Goal: Task Accomplishment & Management: Manage account settings

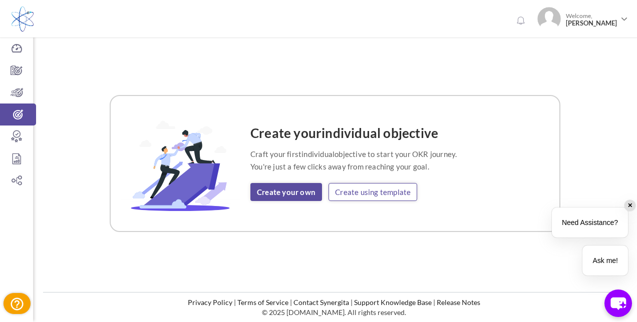
click at [371, 194] on link "Create using template" at bounding box center [372, 192] width 89 height 18
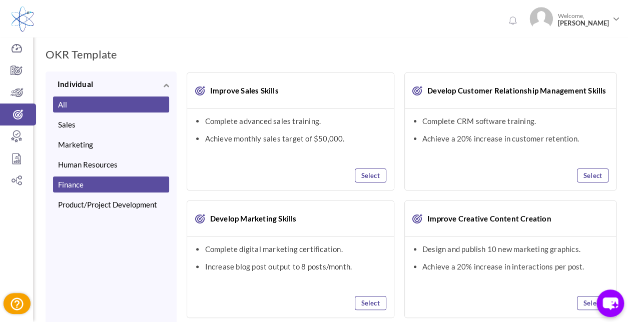
click at [76, 185] on button "Finance" at bounding box center [111, 185] width 116 height 16
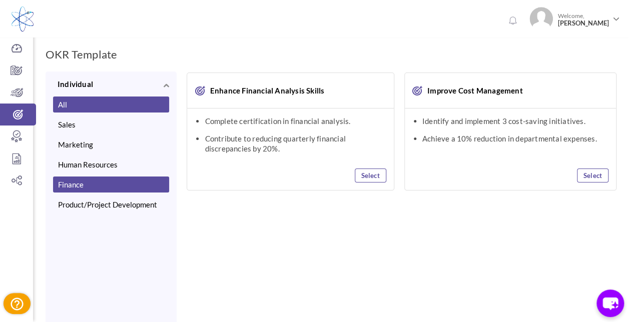
click at [123, 109] on button "All" at bounding box center [111, 105] width 116 height 16
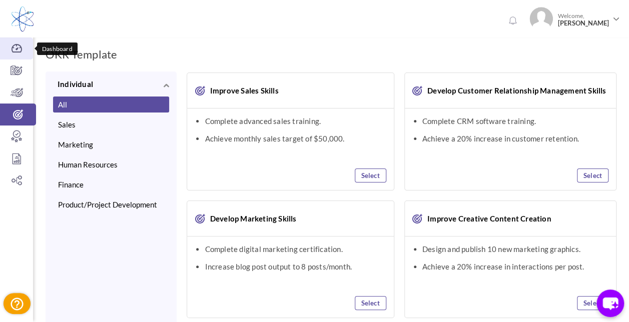
click at [18, 50] on icon at bounding box center [16, 49] width 33 height 10
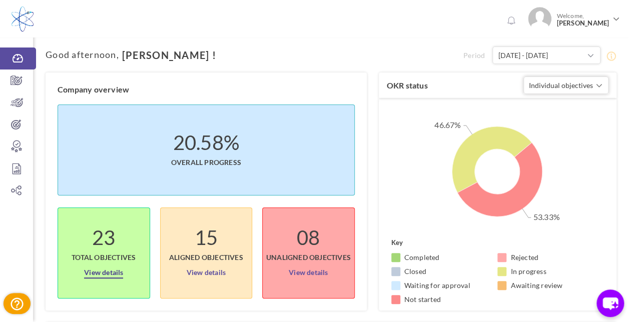
click at [113, 274] on link "View details" at bounding box center [103, 271] width 39 height 16
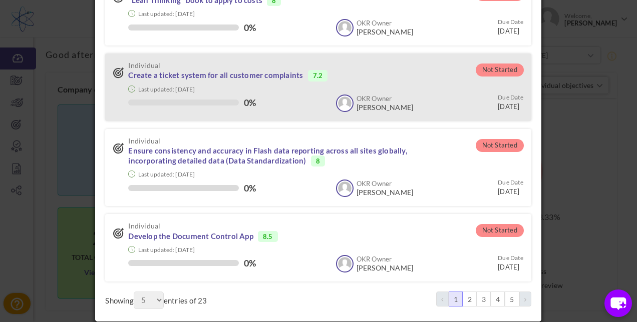
scroll to position [216, 0]
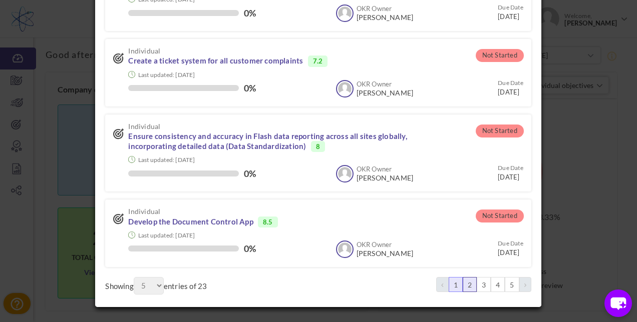
click at [465, 287] on link "2" at bounding box center [470, 284] width 14 height 15
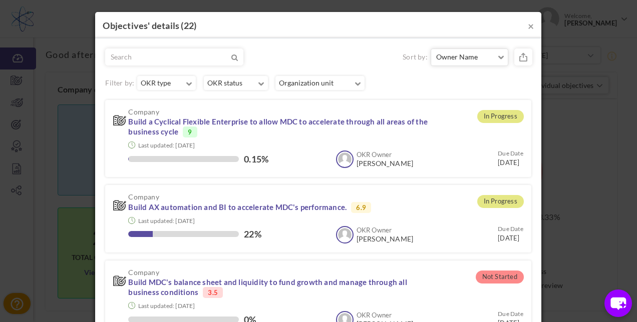
scroll to position [0, 0]
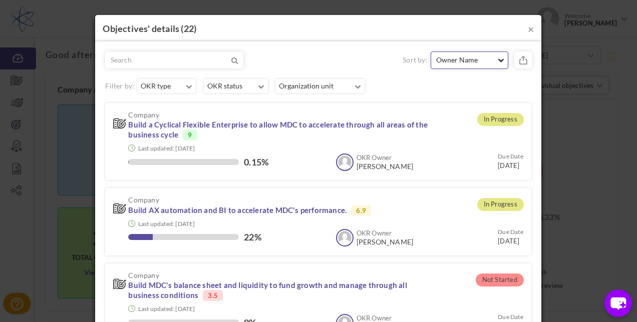
click at [484, 59] on span "Owner Name" at bounding box center [465, 60] width 59 height 10
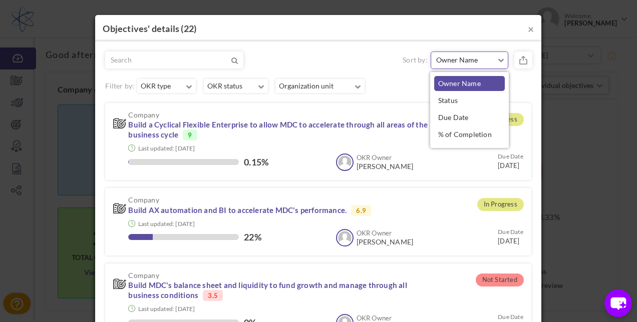
click at [455, 89] on link "Owner Name" at bounding box center [469, 83] width 71 height 15
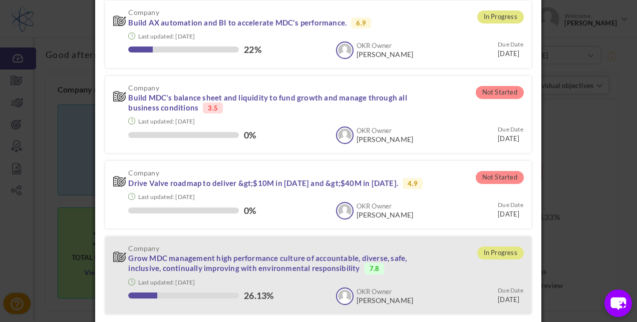
scroll to position [236, 0]
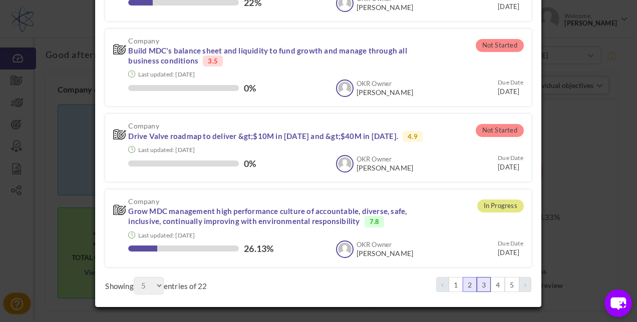
click at [477, 284] on link "3" at bounding box center [484, 284] width 14 height 15
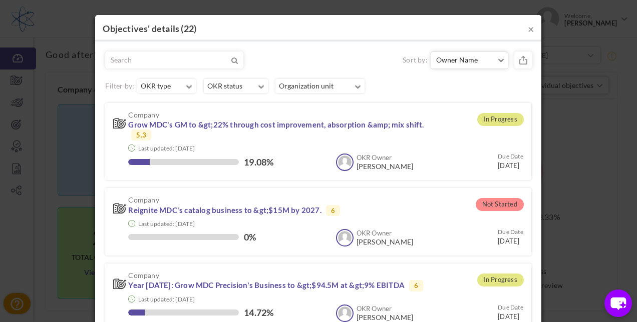
scroll to position [226, 0]
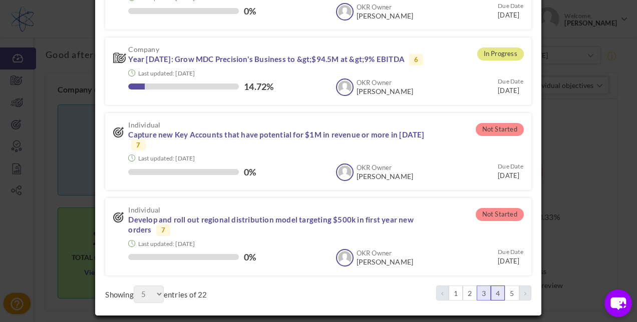
click at [494, 286] on link "4" at bounding box center [498, 293] width 14 height 15
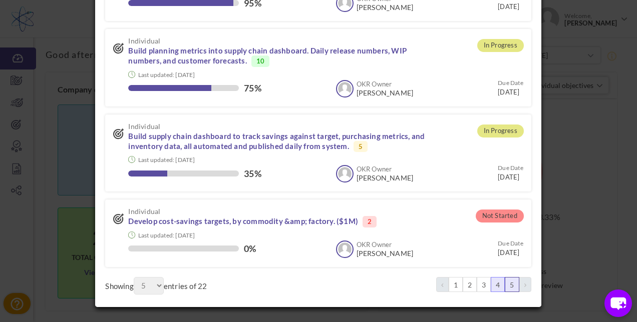
click at [505, 286] on link "5" at bounding box center [512, 284] width 14 height 15
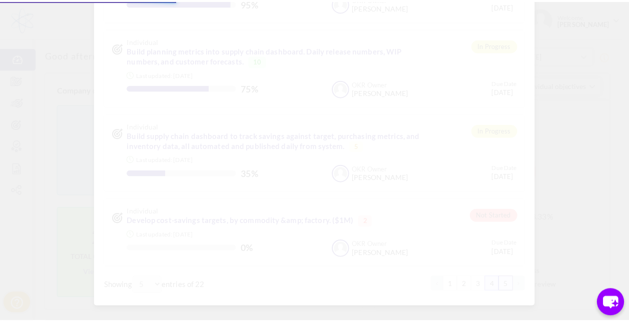
scroll to position [2, 0]
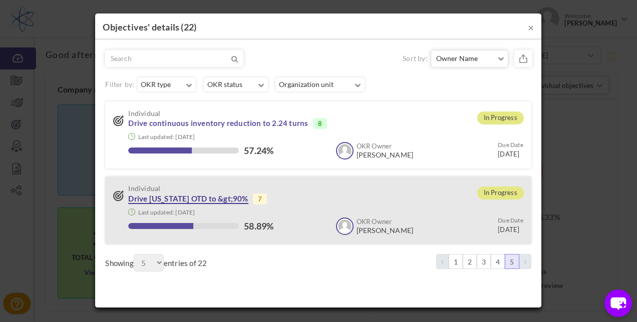
click at [195, 195] on link "Drive Florida OTD to &gt;90%" at bounding box center [188, 199] width 120 height 10
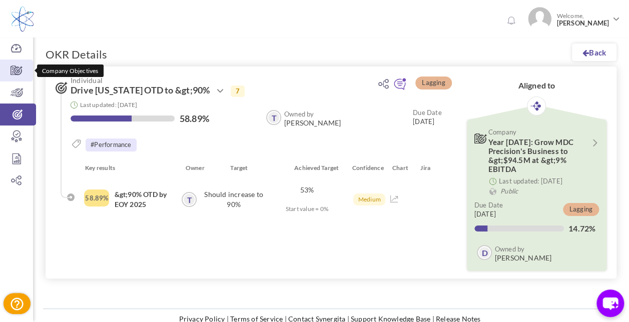
click at [8, 69] on icon at bounding box center [16, 71] width 33 height 10
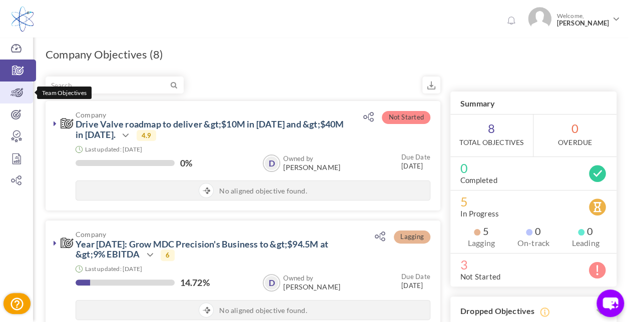
click at [14, 97] on icon at bounding box center [16, 93] width 33 height 10
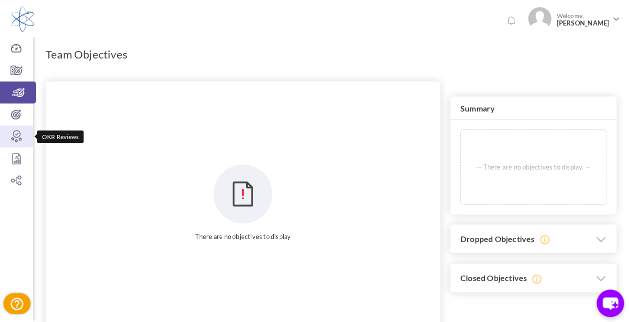
click at [16, 133] on icon at bounding box center [16, 137] width 33 height 10
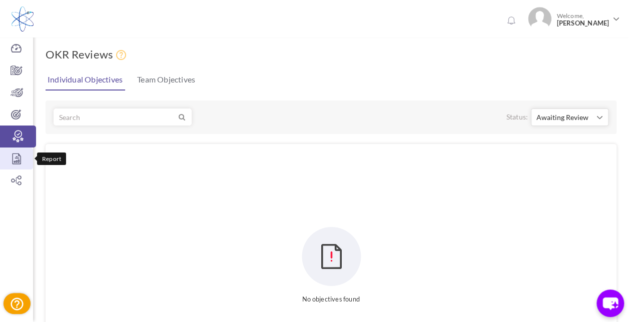
click at [15, 162] on icon at bounding box center [16, 159] width 33 height 10
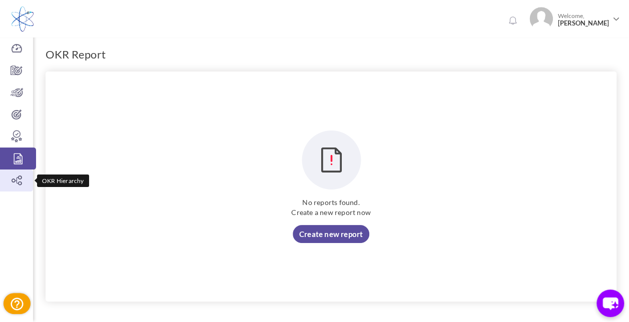
click at [11, 186] on link "OKR Hierarchy" at bounding box center [16, 181] width 33 height 22
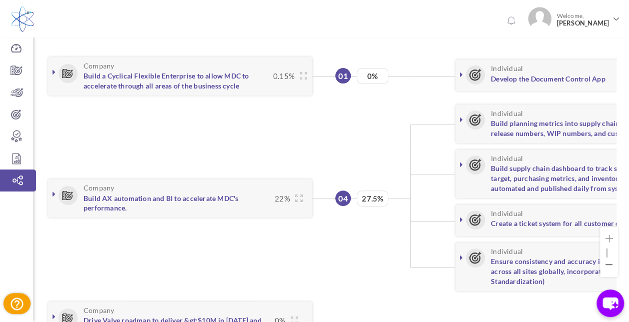
scroll to position [100, 0]
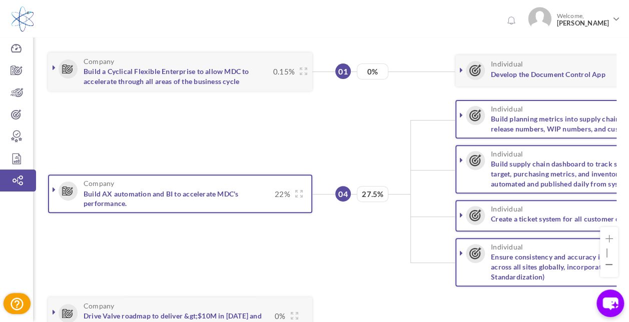
click at [234, 202] on h3 "Company Build AX automation and BI to accelerate MDC's performance." at bounding box center [165, 194] width 209 height 29
click at [72, 192] on icon at bounding box center [68, 191] width 19 height 19
click at [51, 189] on link at bounding box center [54, 190] width 10 height 10
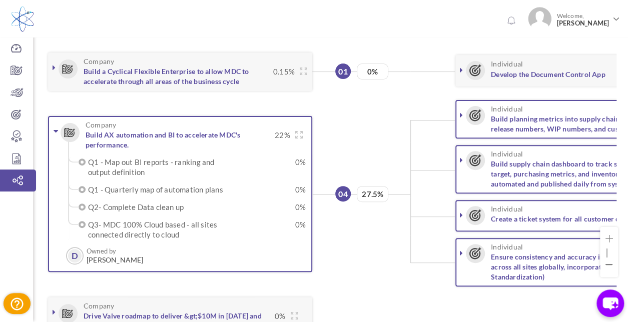
click at [54, 129] on icon at bounding box center [56, 131] width 5 height 8
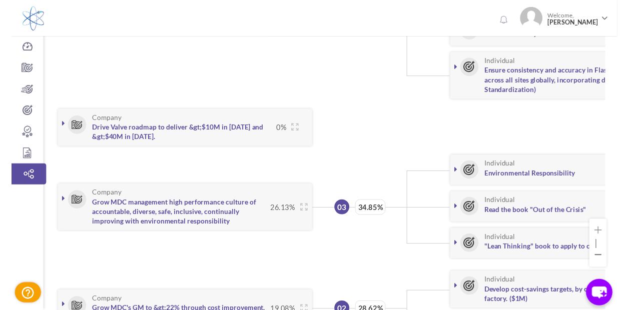
scroll to position [0, 0]
